Goal: Task Accomplishment & Management: Use online tool/utility

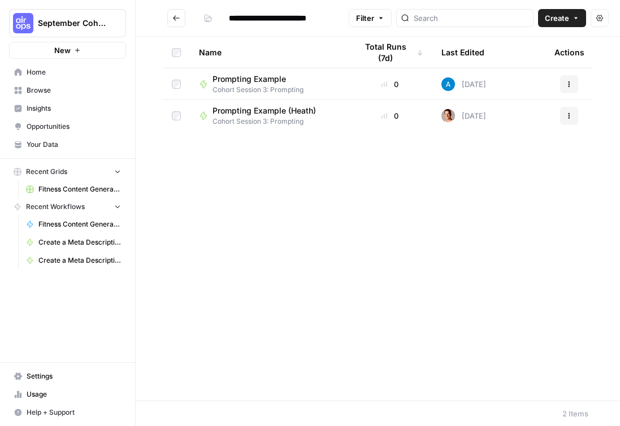
click at [431, 21] on span "Create" at bounding box center [557, 17] width 24 height 11
click at [431, 59] on span "Workflow" at bounding box center [519, 60] width 63 height 11
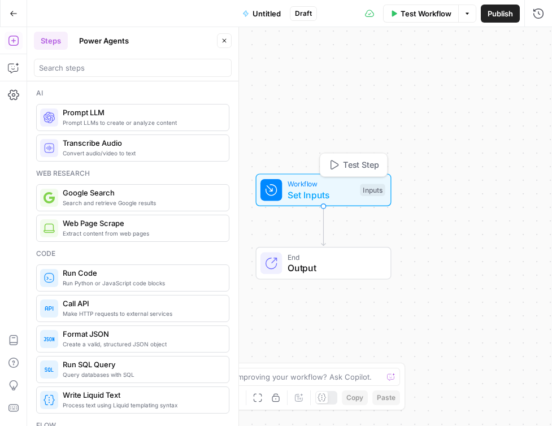
click at [304, 198] on span "Set Inputs" at bounding box center [321, 195] width 67 height 14
click at [300, 198] on span "Set Inputs" at bounding box center [321, 196] width 67 height 14
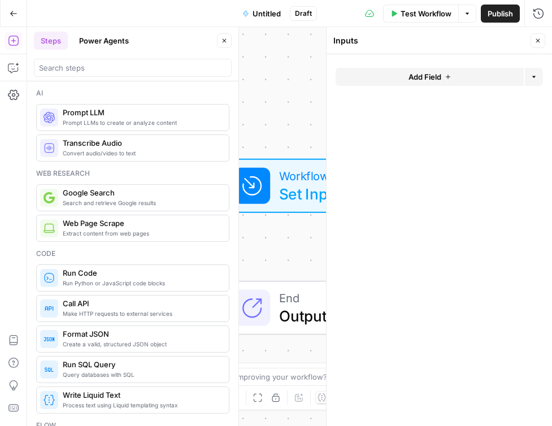
click at [431, 77] on icon "button" at bounding box center [448, 76] width 7 height 7
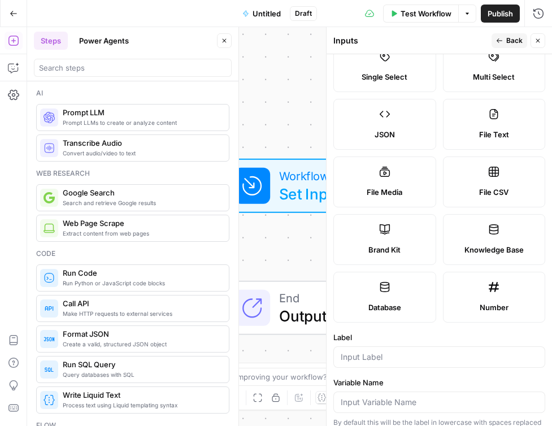
scroll to position [106, 0]
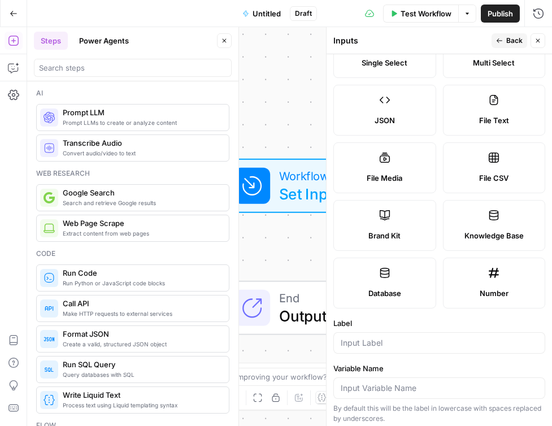
click at [382, 220] on icon at bounding box center [384, 215] width 11 height 11
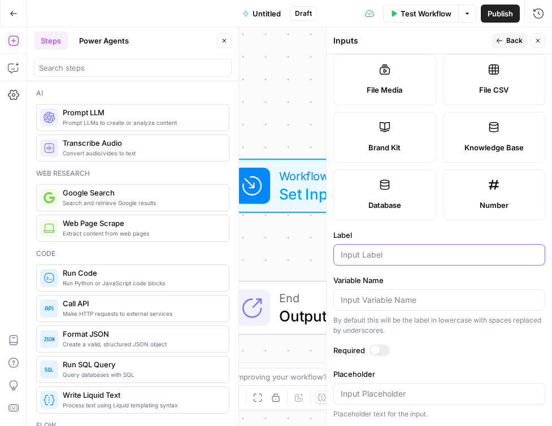
click at [349, 254] on input "Label" at bounding box center [439, 254] width 197 height 11
type input "Brand Kit"
click at [431, 39] on span "Back" at bounding box center [515, 41] width 16 height 10
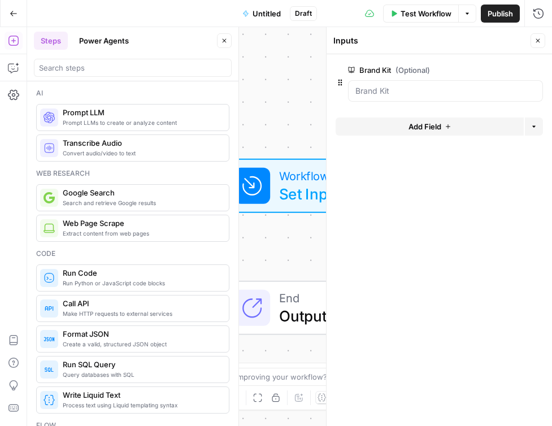
click at [302, 103] on div "Workflow Set Inputs Inputs End Output" at bounding box center [289, 226] width 525 height 399
click at [431, 37] on icon "button" at bounding box center [538, 40] width 7 height 7
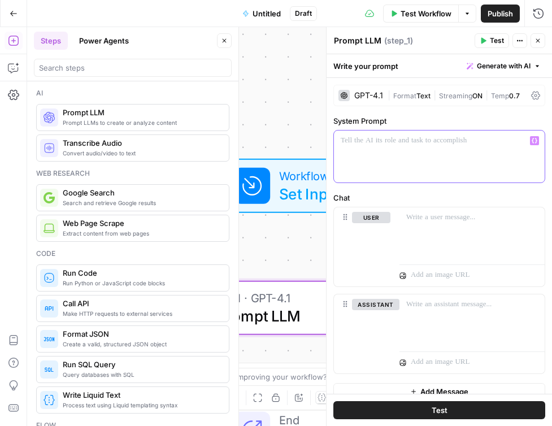
click at [358, 144] on p at bounding box center [439, 140] width 197 height 11
click at [361, 153] on p "**********" at bounding box center [439, 146] width 197 height 23
click at [413, 155] on p "**********" at bounding box center [439, 146] width 197 height 23
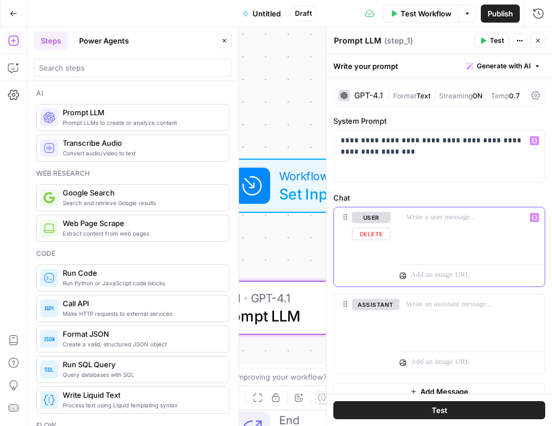
click at [431, 222] on p at bounding box center [472, 217] width 132 height 11
click at [431, 219] on p "**********" at bounding box center [472, 223] width 132 height 23
click at [431, 230] on p "**********" at bounding box center [472, 223] width 132 height 23
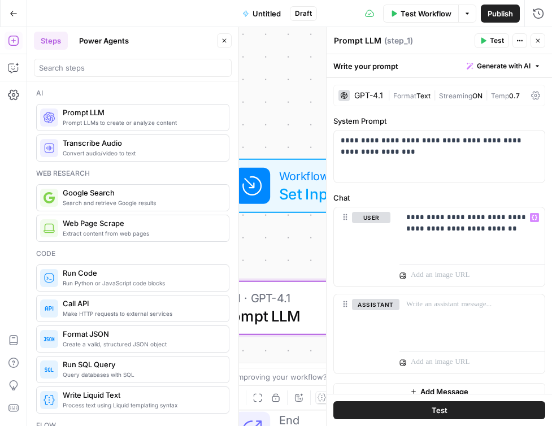
scroll to position [13, 0]
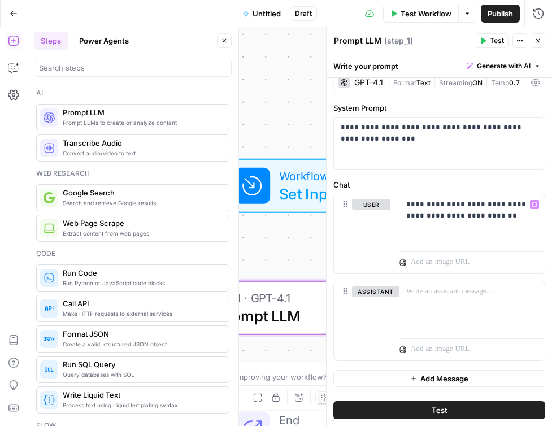
click at [431, 42] on button "Test" at bounding box center [492, 40] width 34 height 15
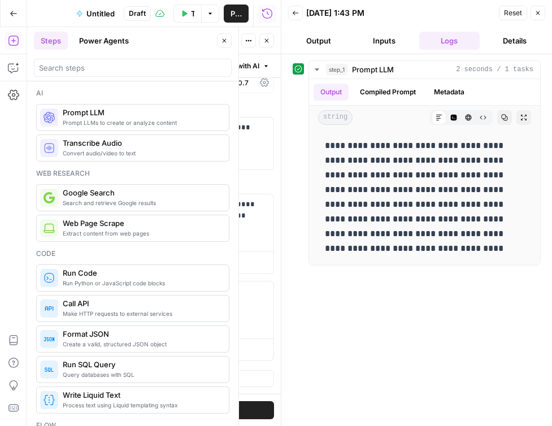
click at [296, 14] on icon "button" at bounding box center [295, 13] width 7 height 7
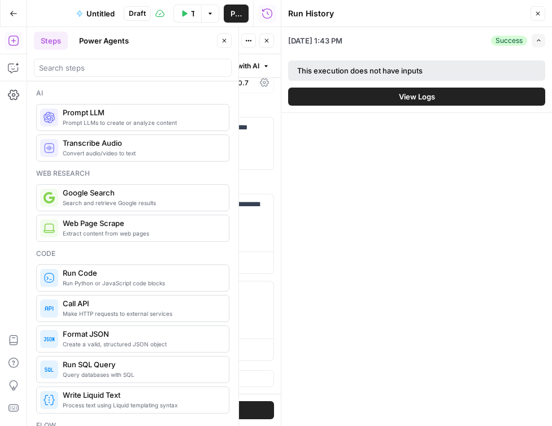
click at [431, 14] on icon "button" at bounding box center [538, 13] width 7 height 7
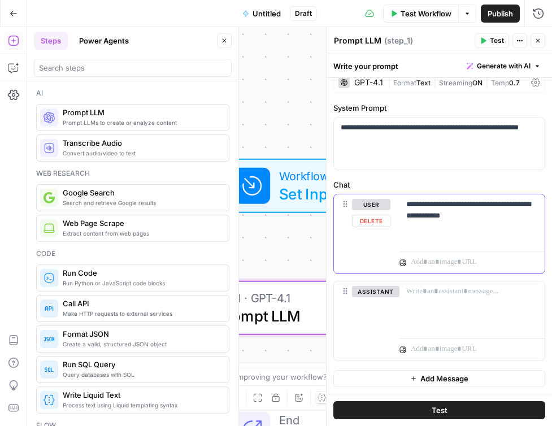
click at [415, 208] on p "**********" at bounding box center [472, 210] width 132 height 23
click at [431, 206] on p "**********" at bounding box center [472, 210] width 132 height 23
click at [431, 221] on p "**********" at bounding box center [472, 210] width 132 height 23
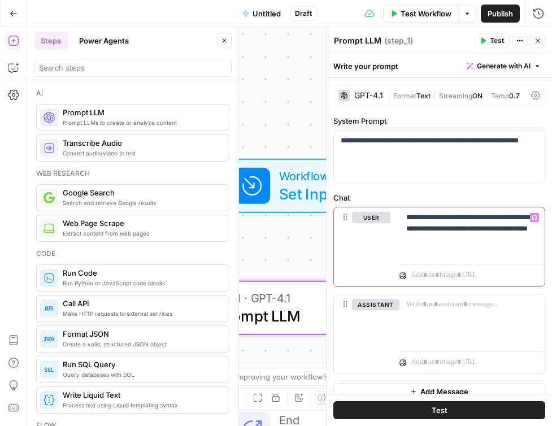
scroll to position [1, 0]
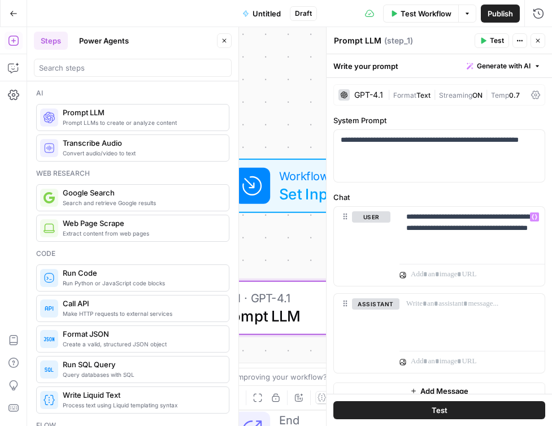
click at [363, 98] on div "GPT-4.1" at bounding box center [368, 95] width 29 height 8
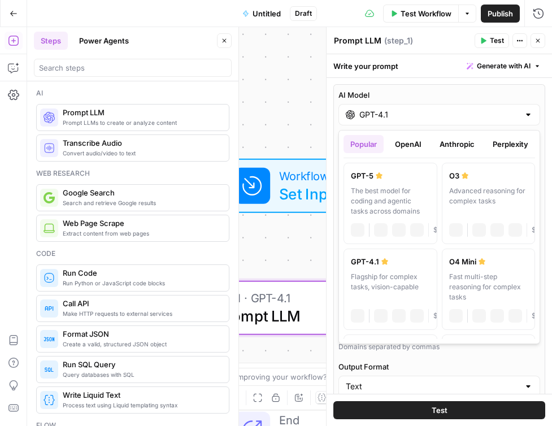
click at [412, 114] on input "GPT-4.1" at bounding box center [440, 114] width 160 height 11
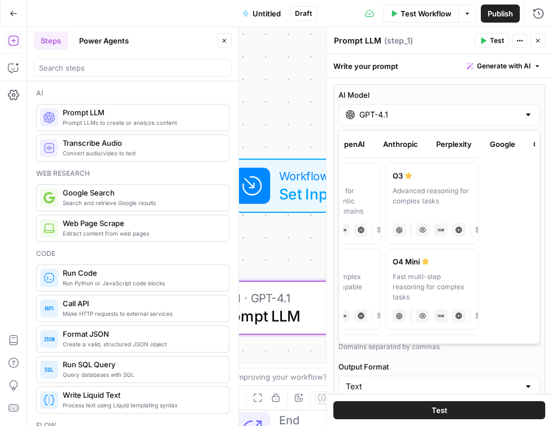
scroll to position [0, 82]
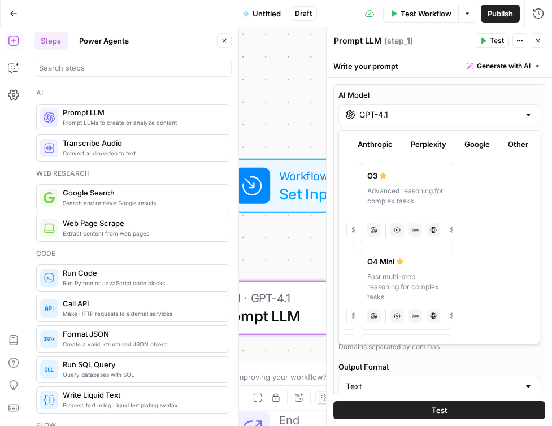
click at [376, 145] on button "Anthropic" at bounding box center [375, 144] width 49 height 18
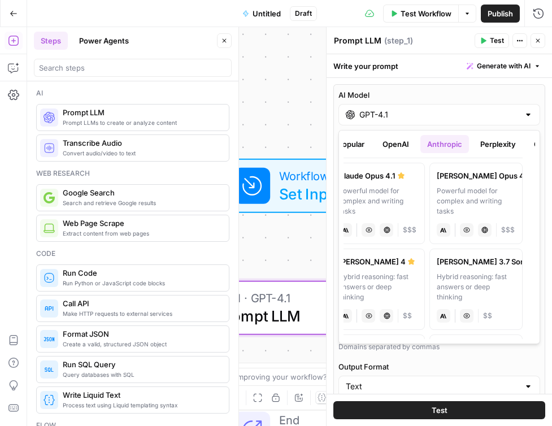
scroll to position [0, 0]
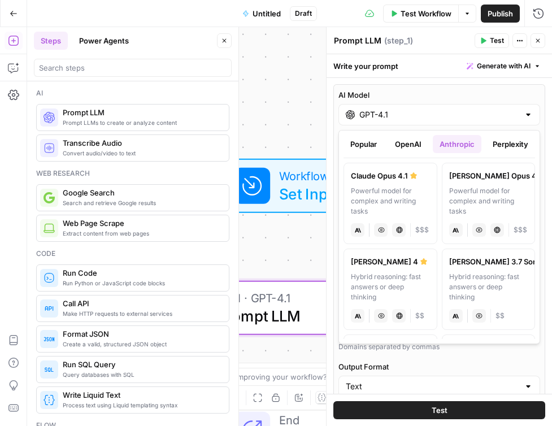
click at [401, 280] on div "Hybrid reasoning: fast answers or deep thinking" at bounding box center [390, 287] width 79 height 31
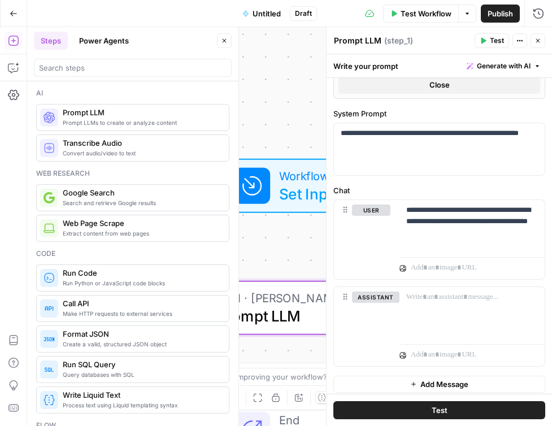
scroll to position [426, 0]
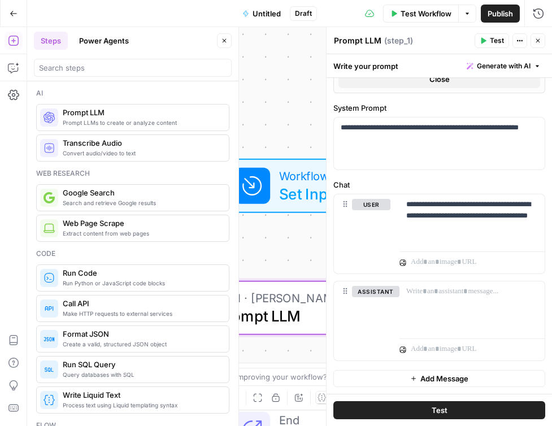
click at [431, 41] on span "Test" at bounding box center [497, 41] width 14 height 10
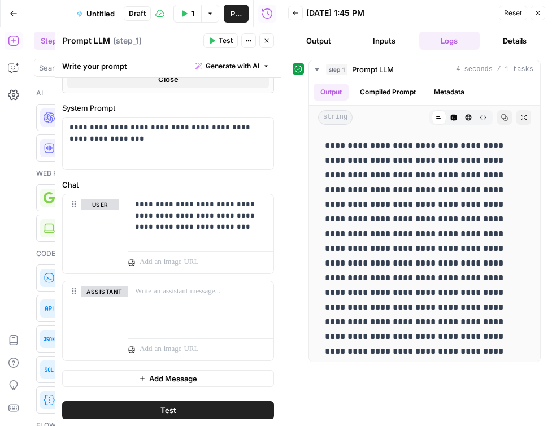
click at [326, 45] on button "Output" at bounding box center [318, 41] width 61 height 18
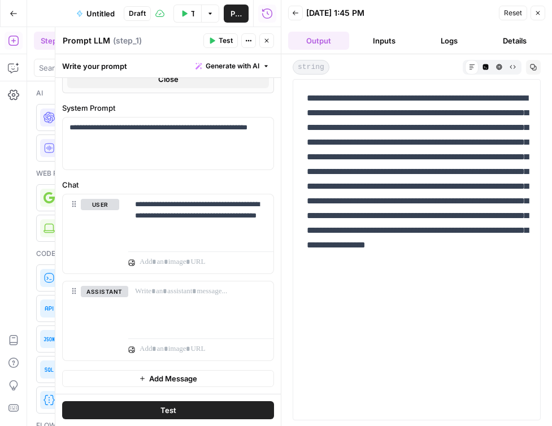
click at [293, 5] on div "Back [DATE] 1:45 PM Reset Close" at bounding box center [416, 13] width 257 height 17
click at [298, 15] on icon "button" at bounding box center [295, 13] width 7 height 7
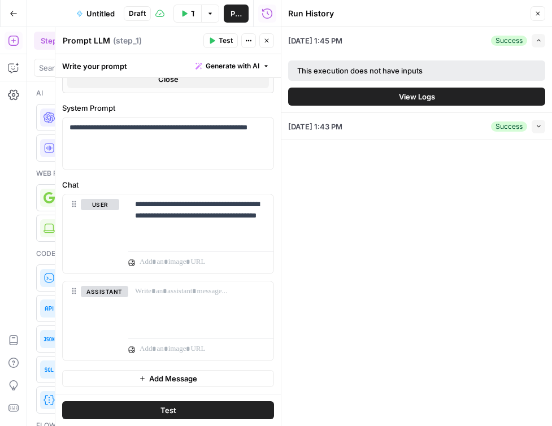
click at [431, 17] on button "Close" at bounding box center [538, 13] width 15 height 15
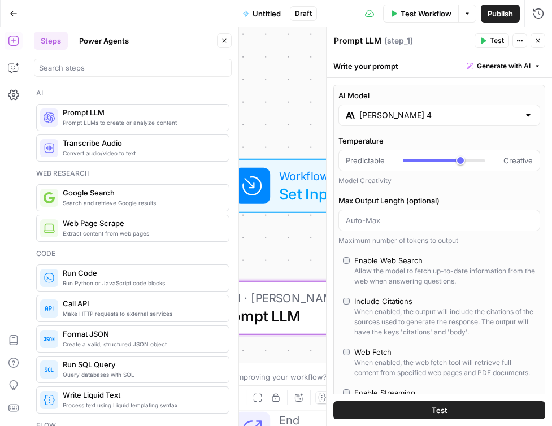
click at [397, 126] on div "[PERSON_NAME] 4" at bounding box center [440, 115] width 202 height 21
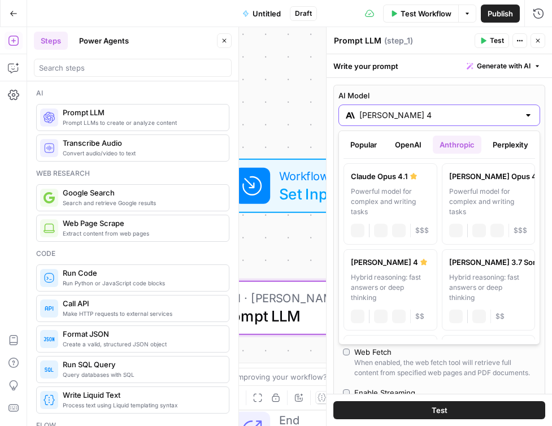
click at [395, 118] on input "[PERSON_NAME] 4" at bounding box center [440, 115] width 160 height 11
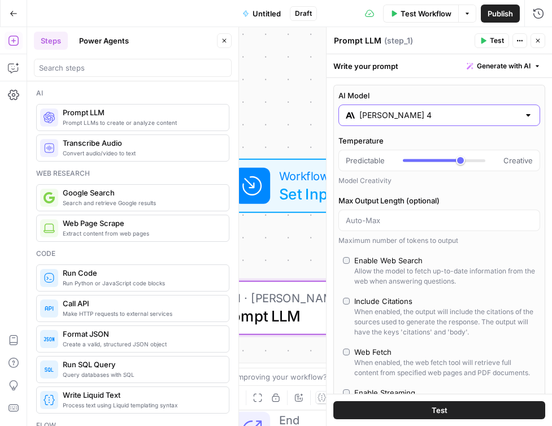
click at [395, 118] on input "[PERSON_NAME] 4" at bounding box center [440, 115] width 160 height 11
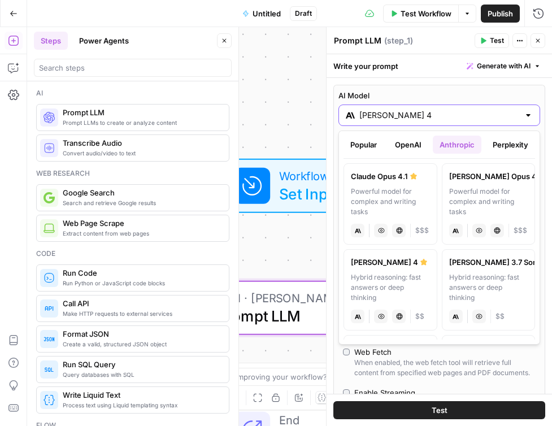
scroll to position [0, 82]
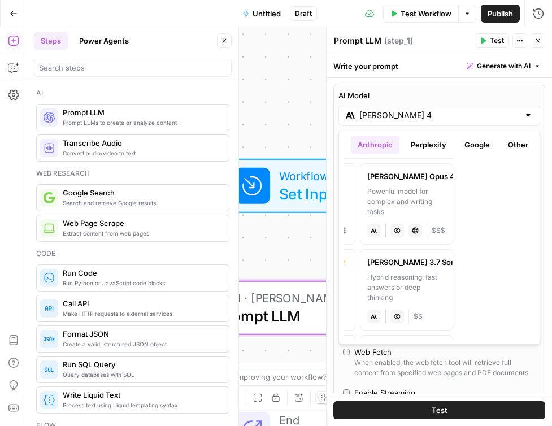
click at [431, 142] on button "Google" at bounding box center [477, 145] width 39 height 18
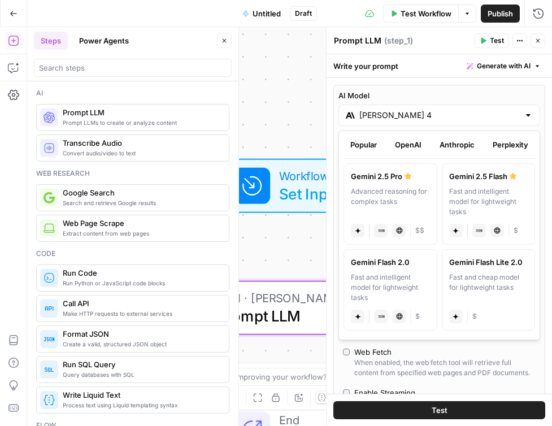
click at [405, 209] on div "Advanced reasoning for complex tasks" at bounding box center [390, 202] width 79 height 31
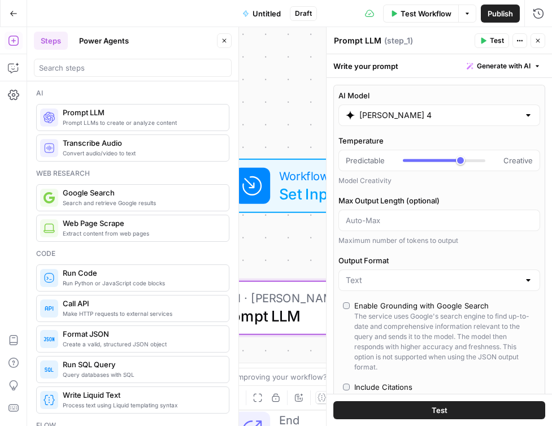
type input "Gemini 2.5 Pro"
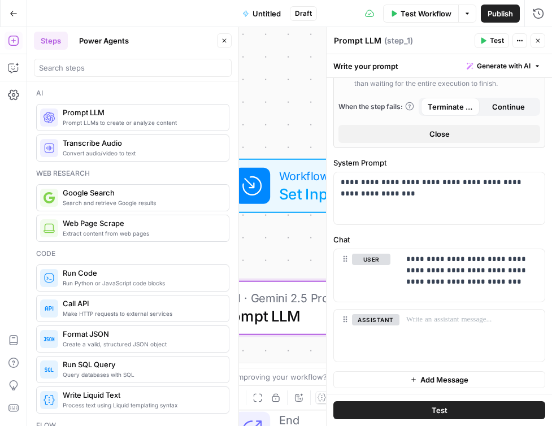
scroll to position [377, 0]
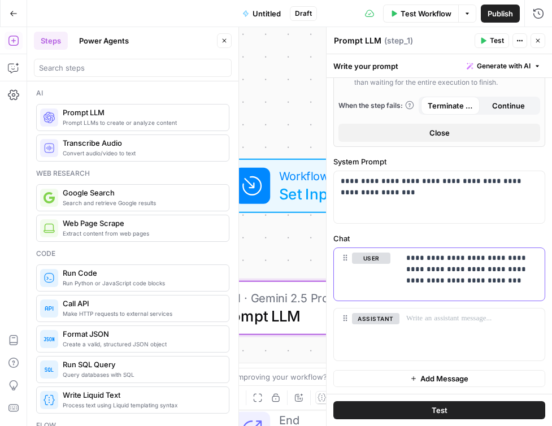
click at [431, 283] on p "**********" at bounding box center [472, 270] width 132 height 34
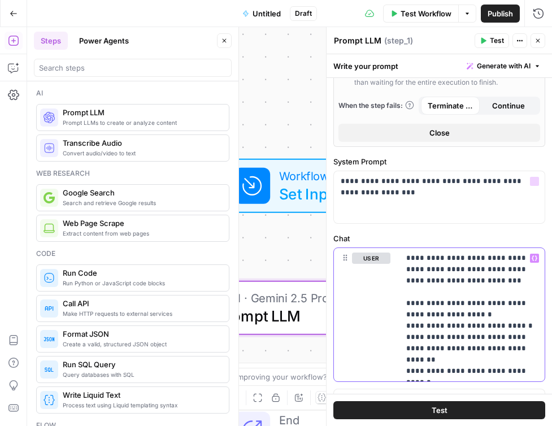
scroll to position [457, 0]
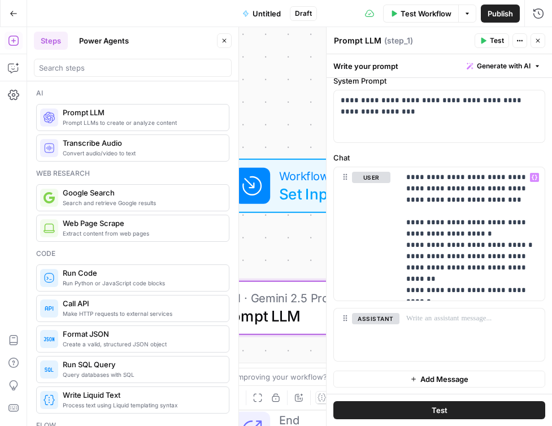
click at [271, 11] on span "Untitled" at bounding box center [267, 13] width 28 height 11
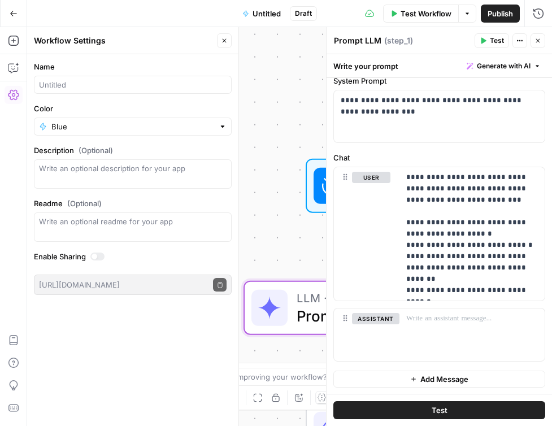
click at [271, 11] on span "Untitled" at bounding box center [267, 13] width 28 height 11
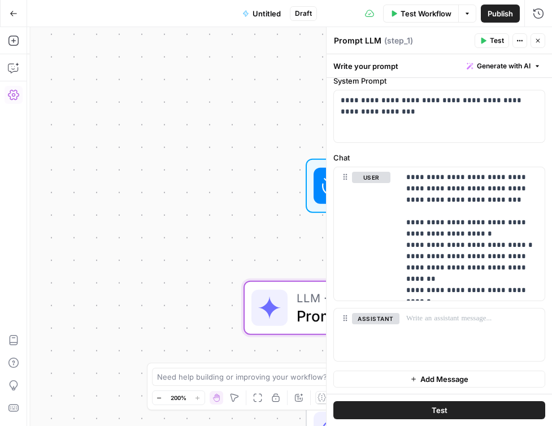
click at [271, 11] on span "Untitled" at bounding box center [267, 13] width 28 height 11
click at [431, 37] on icon "button" at bounding box center [538, 40] width 7 height 7
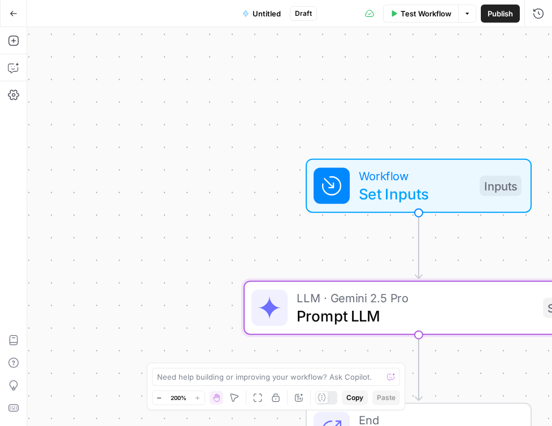
click at [258, 9] on span "Untitled" at bounding box center [267, 13] width 28 height 11
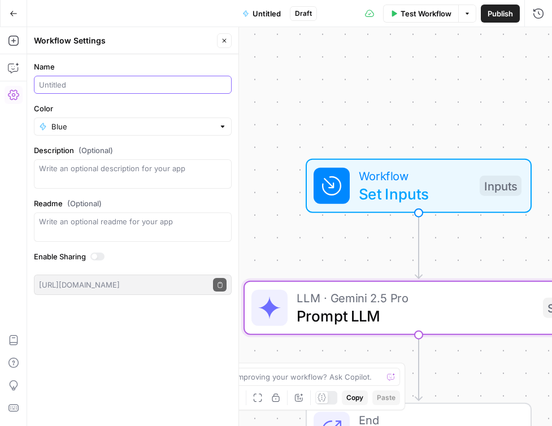
click at [130, 85] on input "Name" at bounding box center [133, 84] width 188 height 11
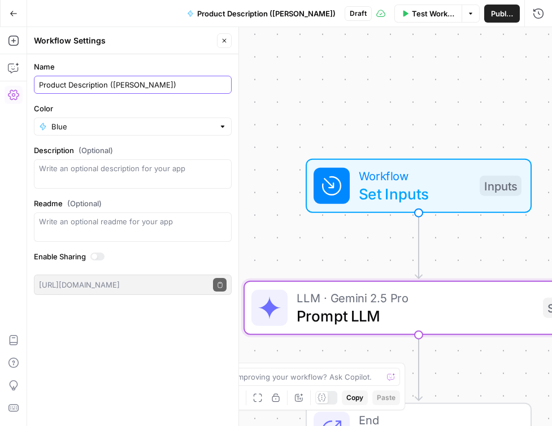
type input "Product Description ([PERSON_NAME])"
click at [282, 91] on div "Workflow Set Inputs Inputs LLM · Gemini 2.5 Pro Prompt LLM Step 1 End Output" at bounding box center [289, 226] width 525 height 399
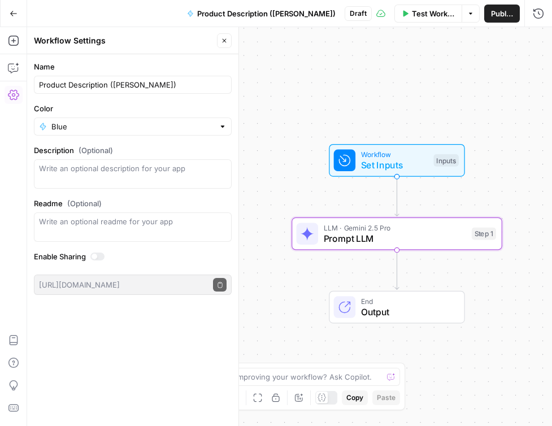
click at [364, 237] on span "Prompt LLM" at bounding box center [395, 239] width 143 height 14
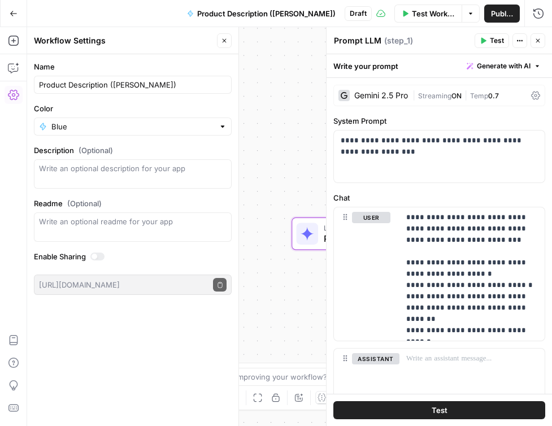
scroll to position [40, 0]
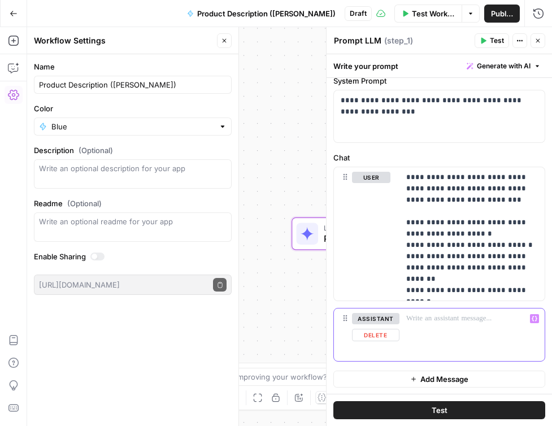
click at [430, 321] on p at bounding box center [472, 318] width 132 height 11
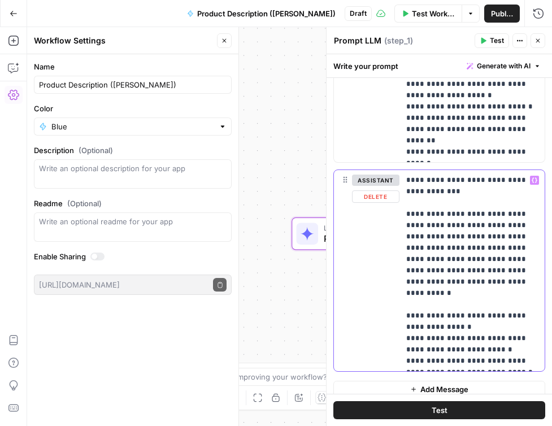
scroll to position [189, 0]
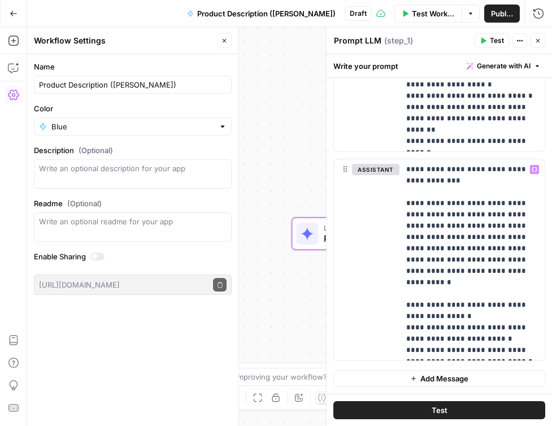
click at [431, 378] on span "Add Message" at bounding box center [445, 378] width 48 height 11
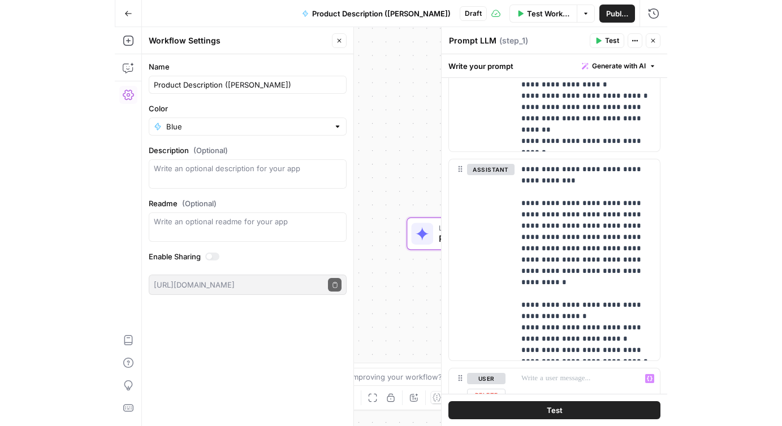
scroll to position [249, 0]
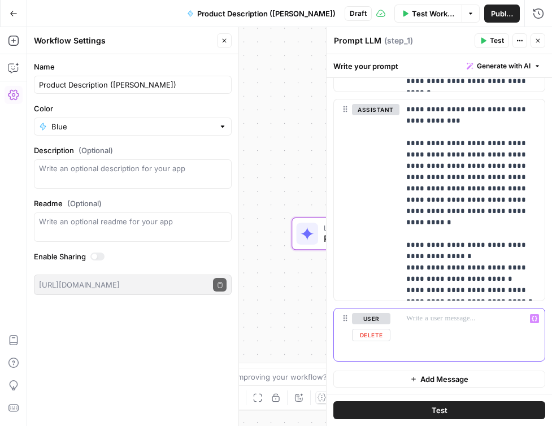
click at [431, 322] on p at bounding box center [472, 318] width 132 height 11
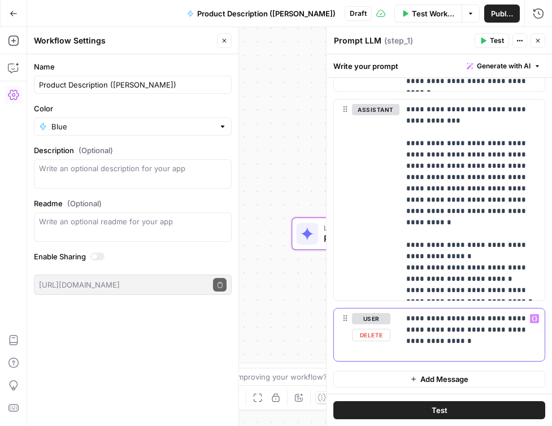
click at [431, 327] on p "**********" at bounding box center [472, 330] width 132 height 34
click at [431, 16] on span "Publish" at bounding box center [502, 13] width 22 height 11
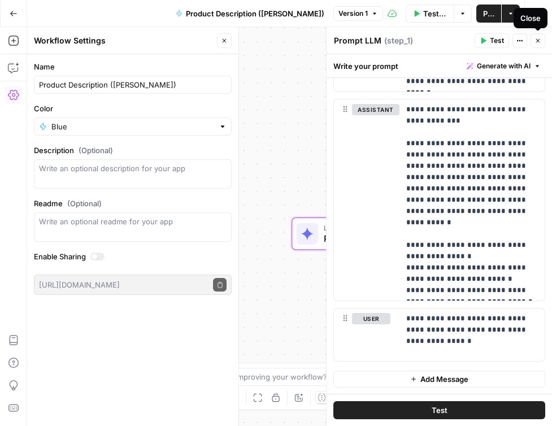
click at [431, 40] on icon "button" at bounding box center [538, 40] width 7 height 7
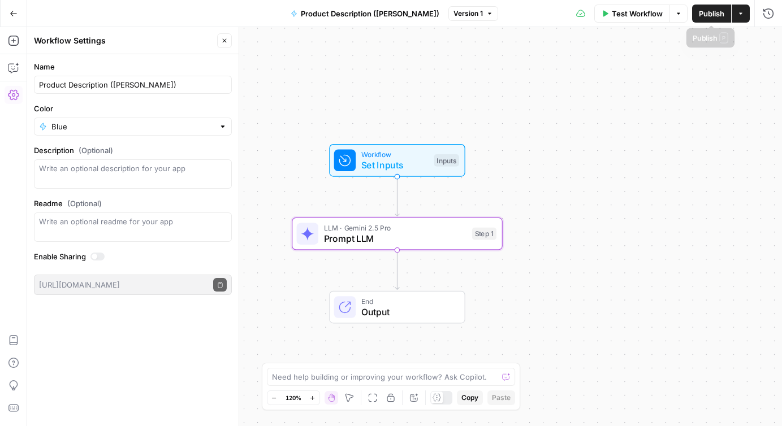
click at [431, 15] on span "Publish" at bounding box center [711, 13] width 25 height 11
